Goal: Navigation & Orientation: Find specific page/section

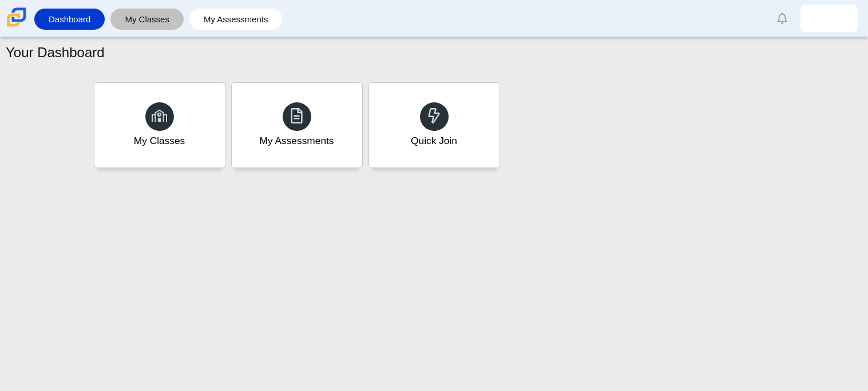
click at [154, 28] on link "My Classes" at bounding box center [147, 19] width 62 height 21
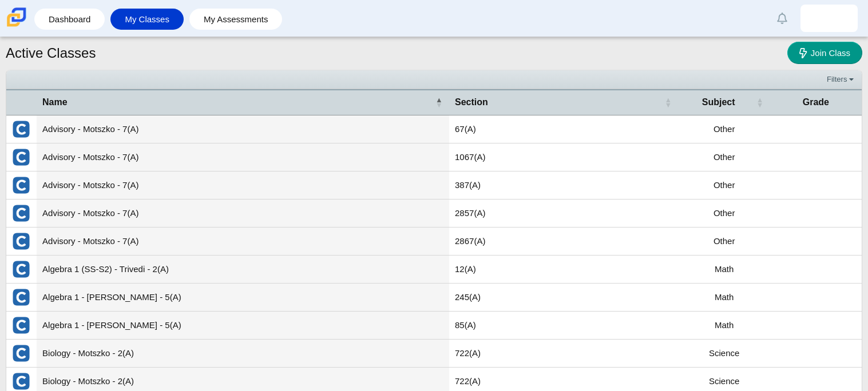
scroll to position [2, 0]
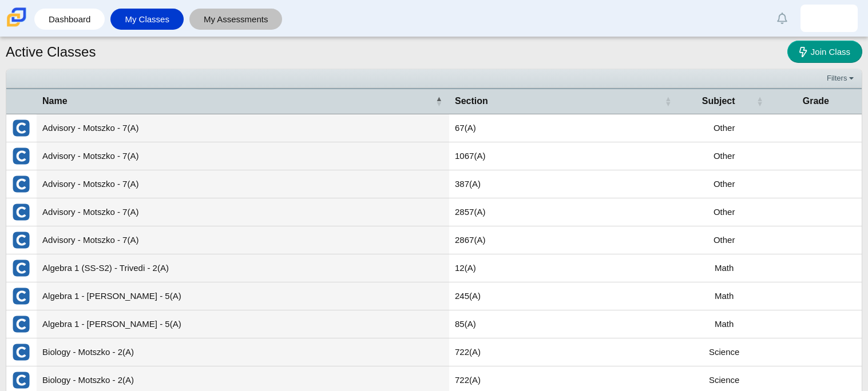
click at [245, 21] on link "My Assessments" at bounding box center [236, 19] width 82 height 21
